Goal: Information Seeking & Learning: Learn about a topic

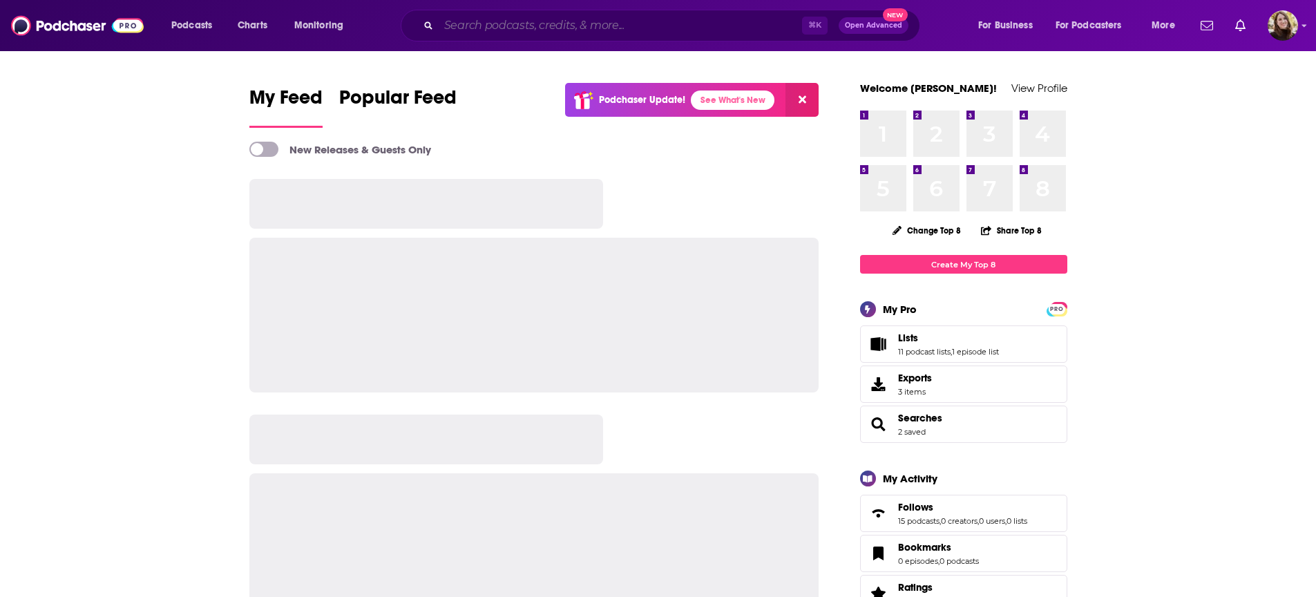
click at [665, 25] on input "Search podcasts, credits, & more..." at bounding box center [620, 26] width 363 height 22
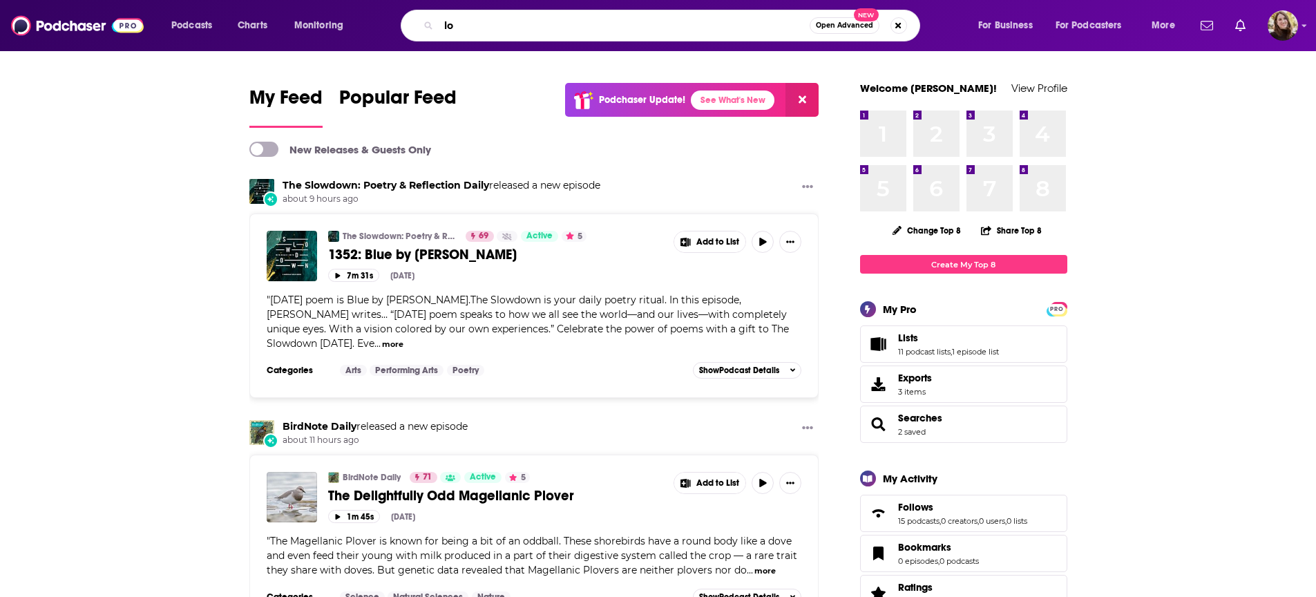
type input "l"
type input "keep it!"
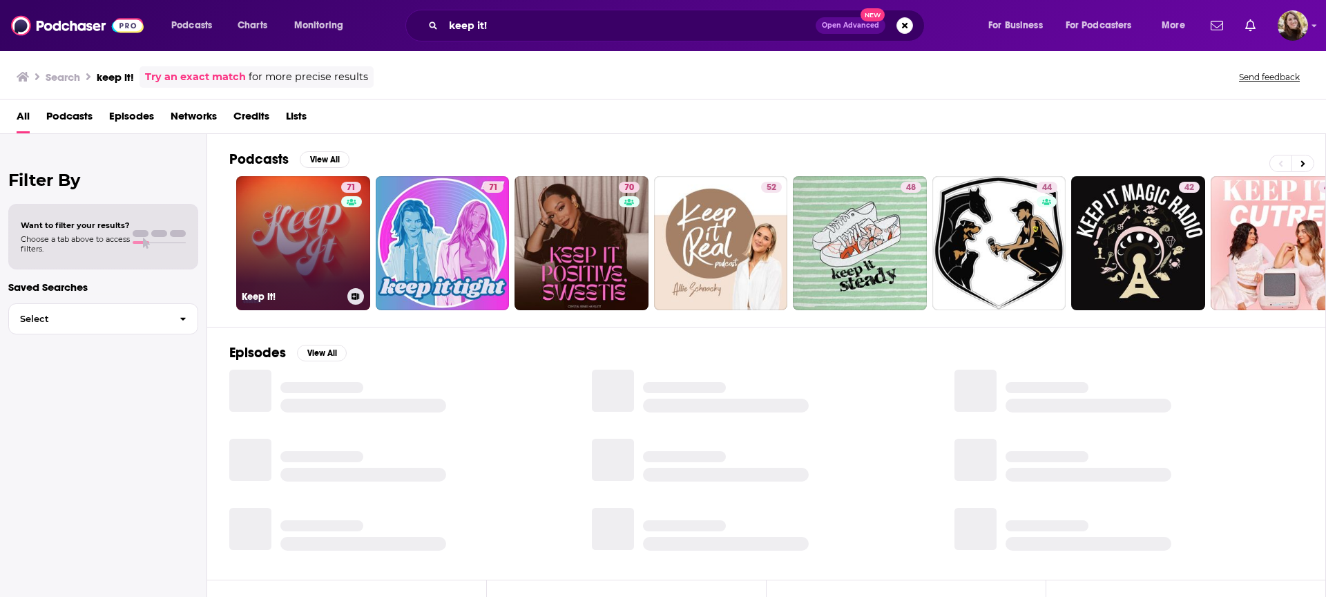
click at [234, 300] on div "71 Keep It! 71 70 52 48 44 42 46 + 22k" at bounding box center [777, 243] width 1096 height 134
click at [285, 250] on link "71 Keep It!" at bounding box center [303, 243] width 134 height 134
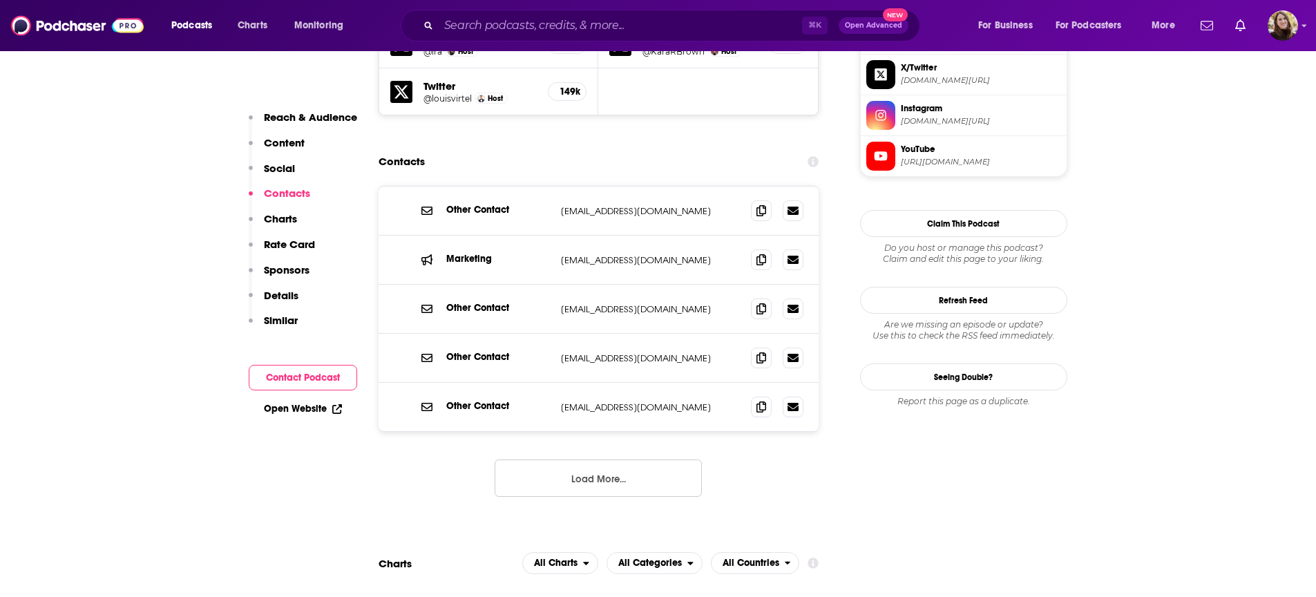
scroll to position [1303, 0]
